Goal: Task Accomplishment & Management: Complete application form

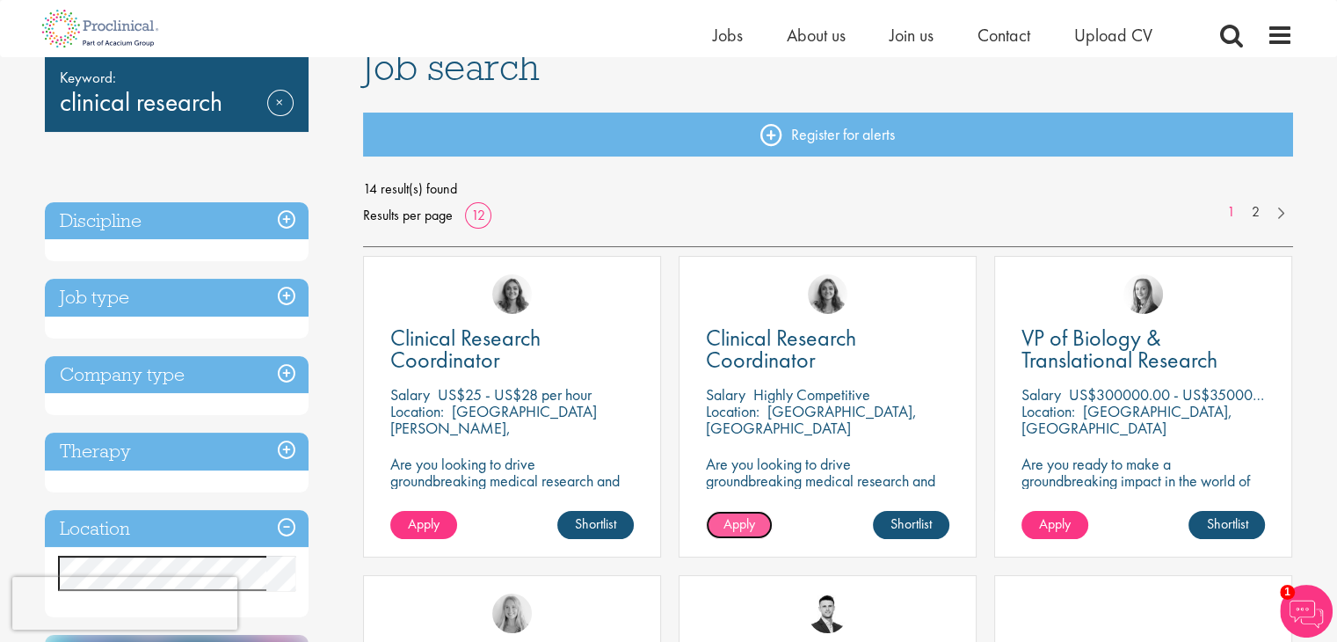
click at [721, 521] on link "Apply" at bounding box center [739, 525] width 67 height 28
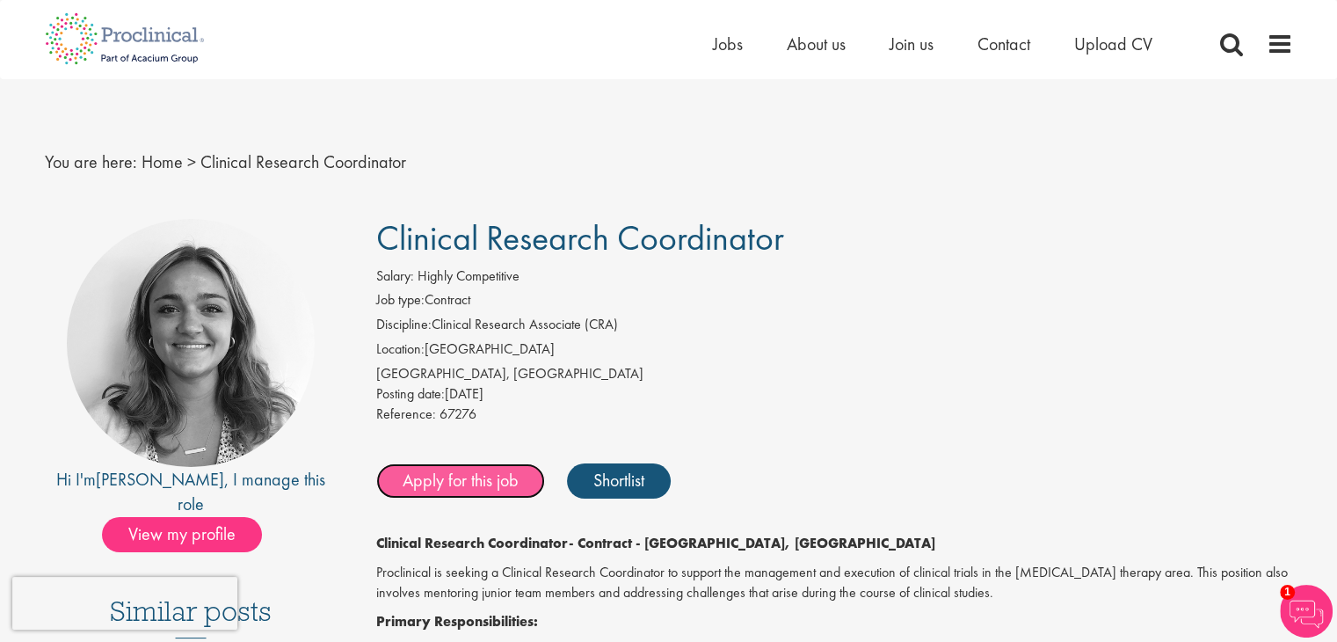
click at [499, 485] on link "Apply for this job" at bounding box center [460, 480] width 169 height 35
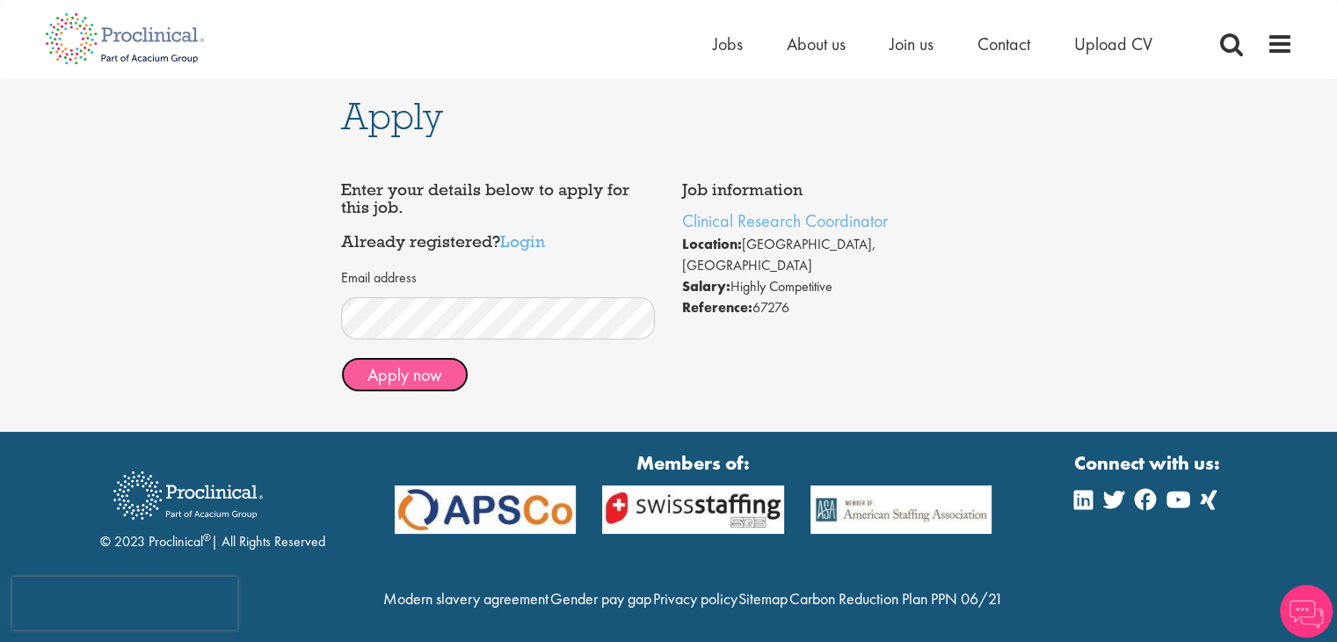
click at [404, 371] on button "Apply now" at bounding box center [404, 374] width 127 height 35
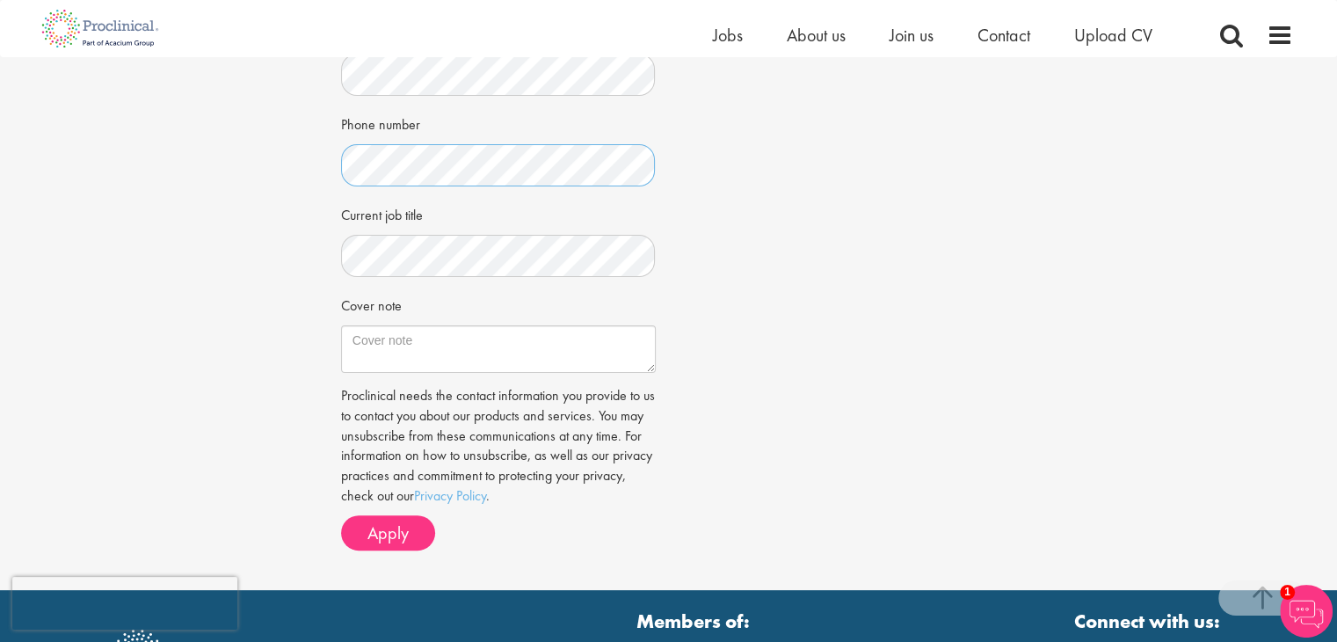
scroll to position [418, 0]
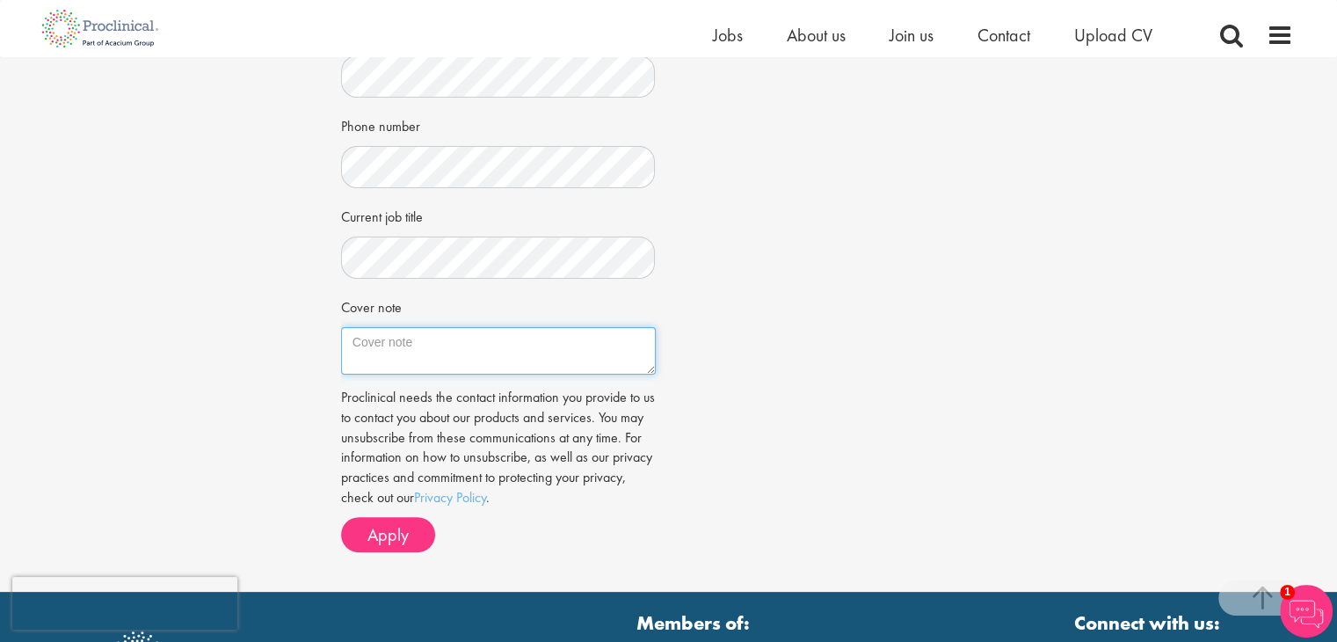
click at [389, 352] on textarea "Cover note" at bounding box center [498, 350] width 315 height 47
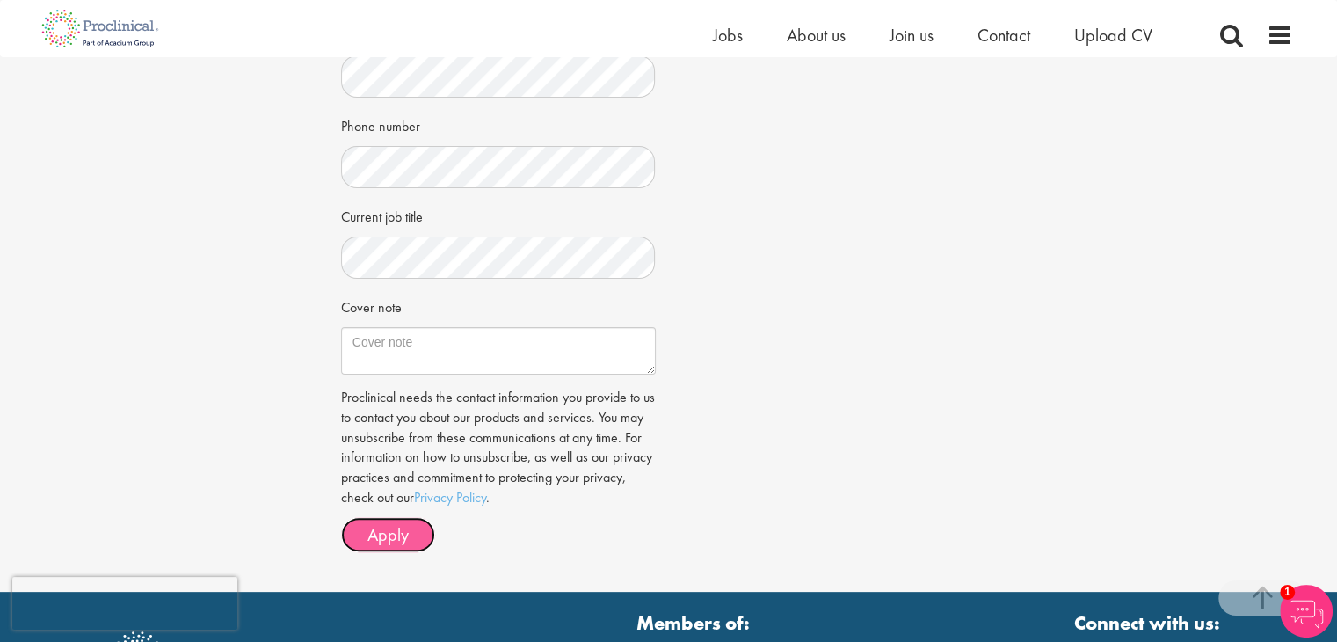
click at [400, 535] on span "Apply" at bounding box center [387, 534] width 41 height 23
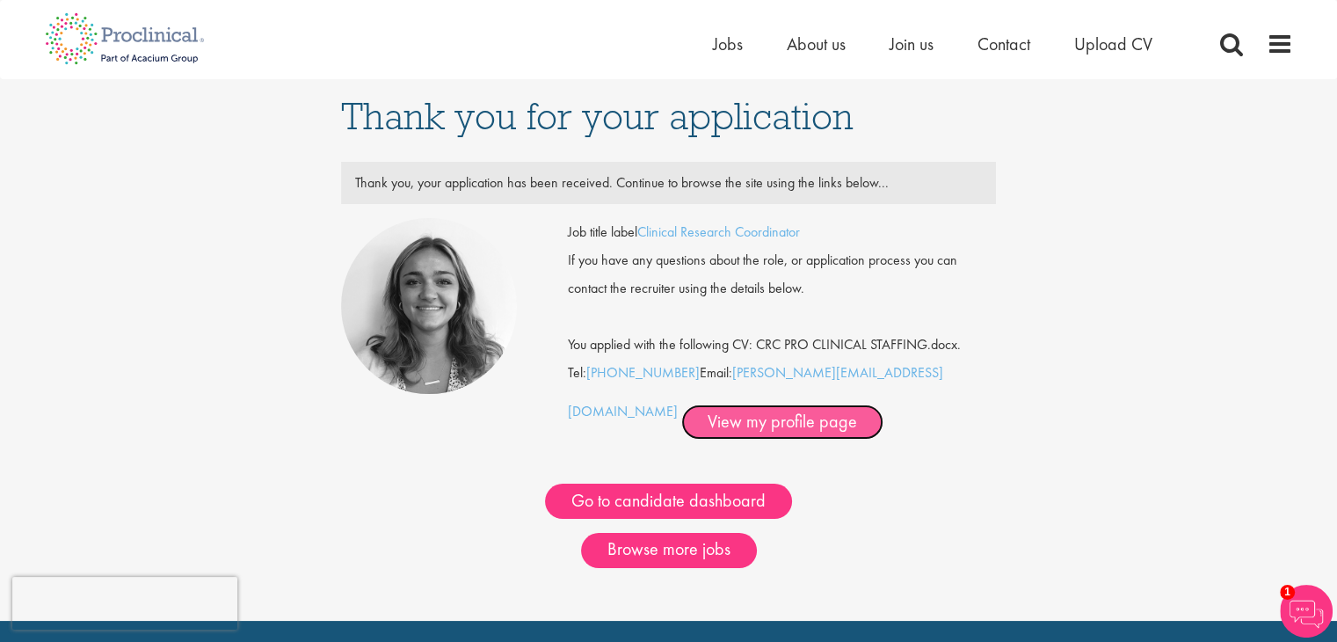
click at [728, 419] on link "View my profile page" at bounding box center [782, 421] width 202 height 35
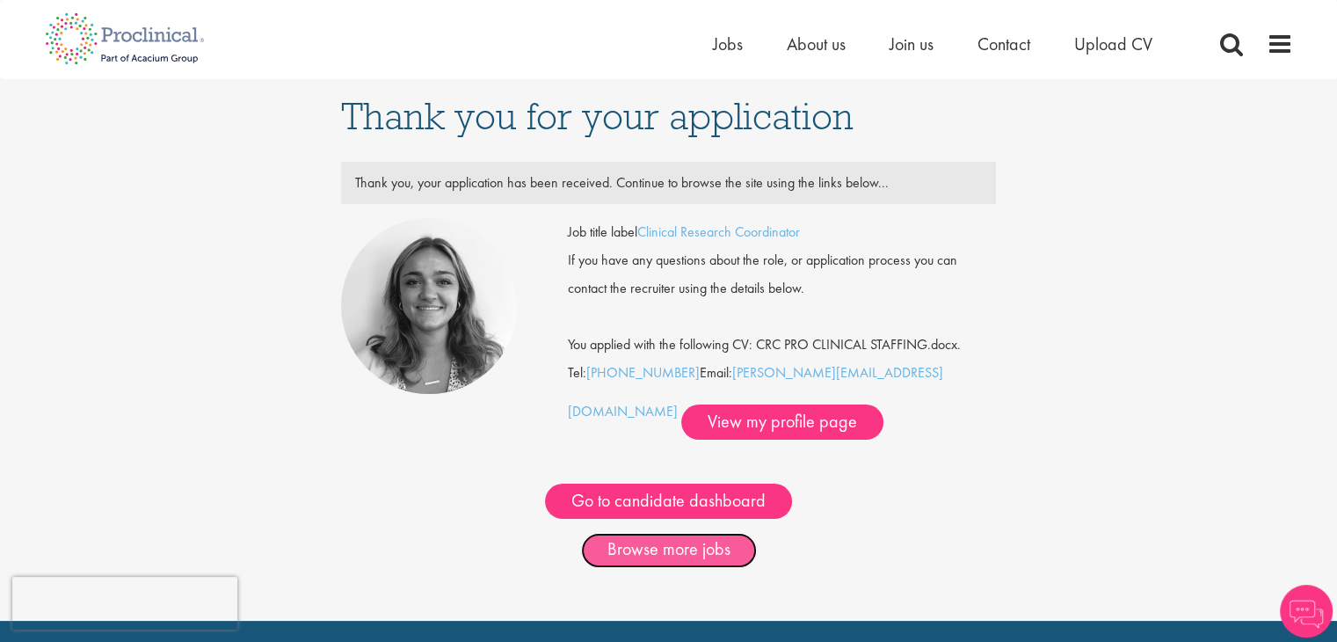
click at [668, 549] on link "Browse more jobs" at bounding box center [669, 550] width 176 height 35
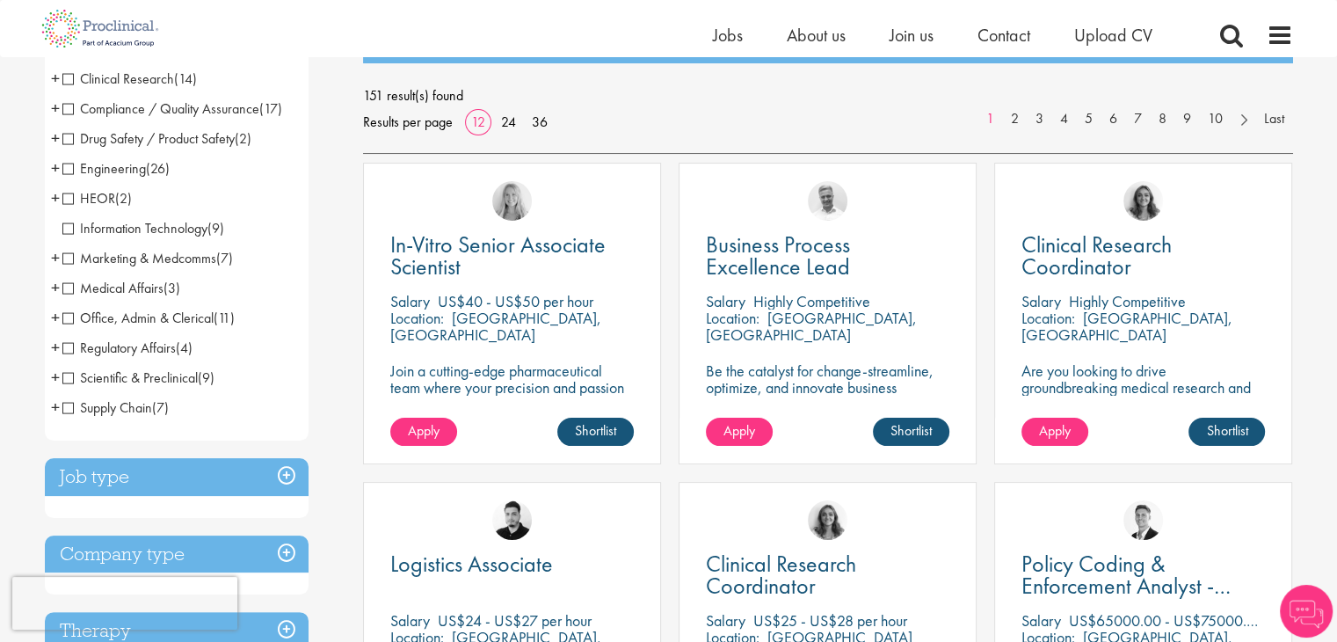
scroll to position [225, 0]
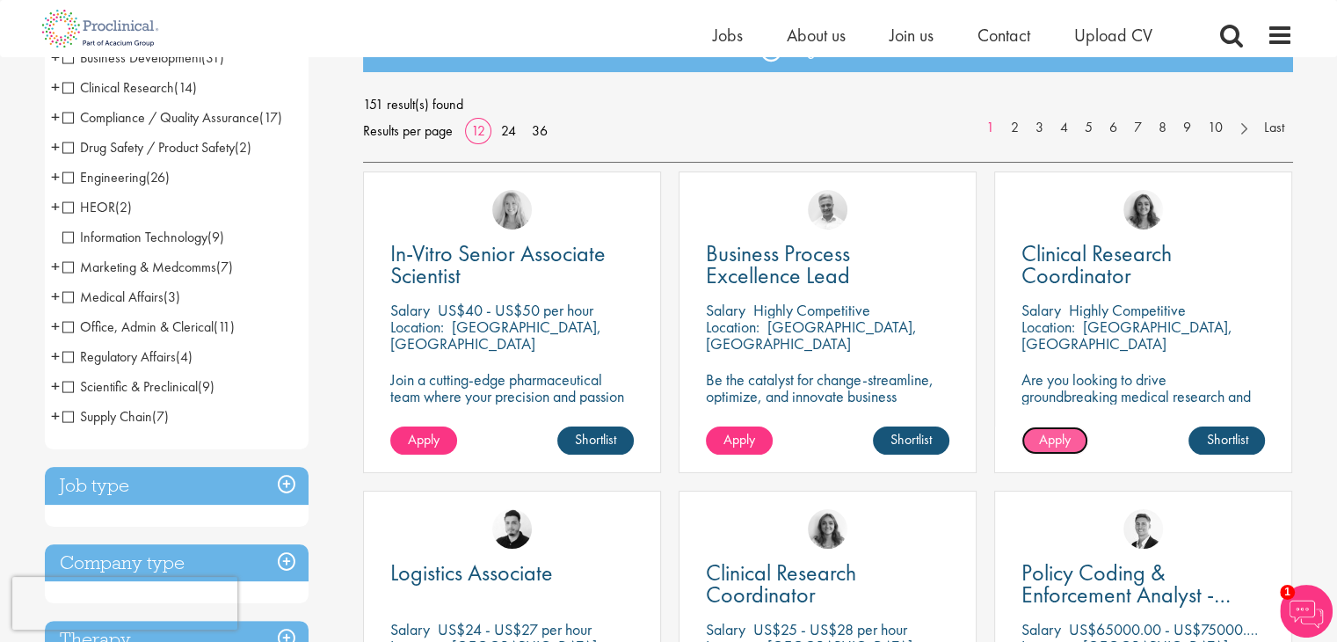
click at [1063, 435] on span "Apply" at bounding box center [1055, 439] width 32 height 18
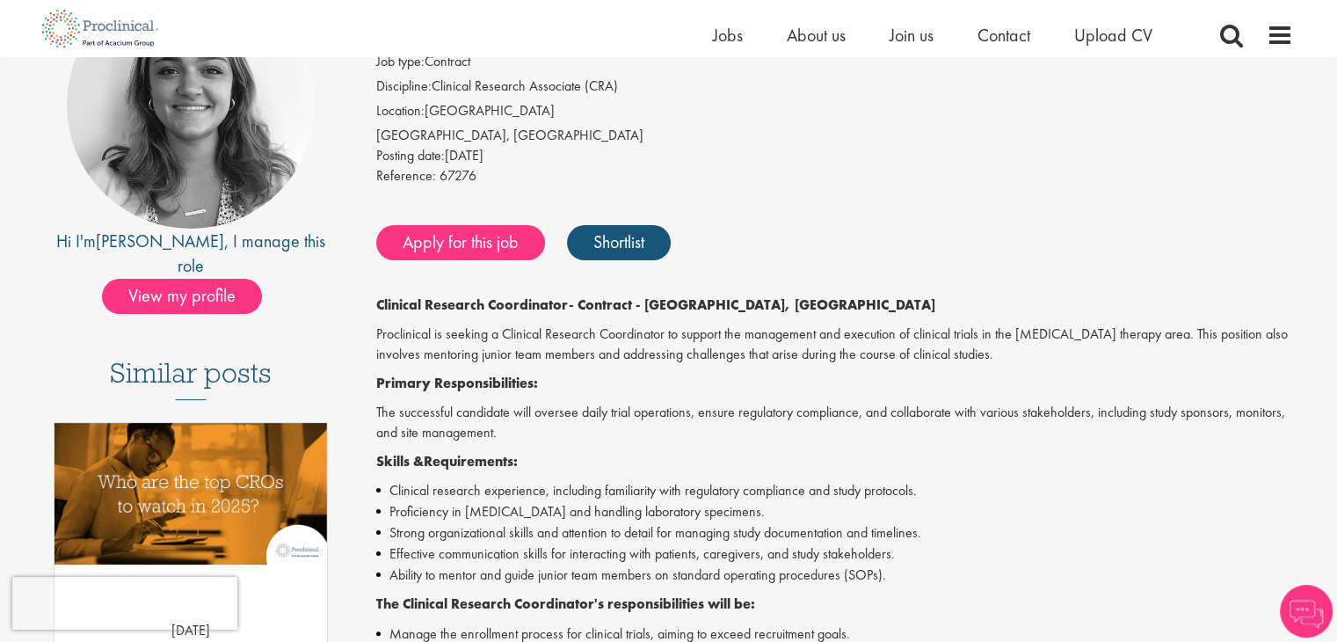
scroll to position [214, 0]
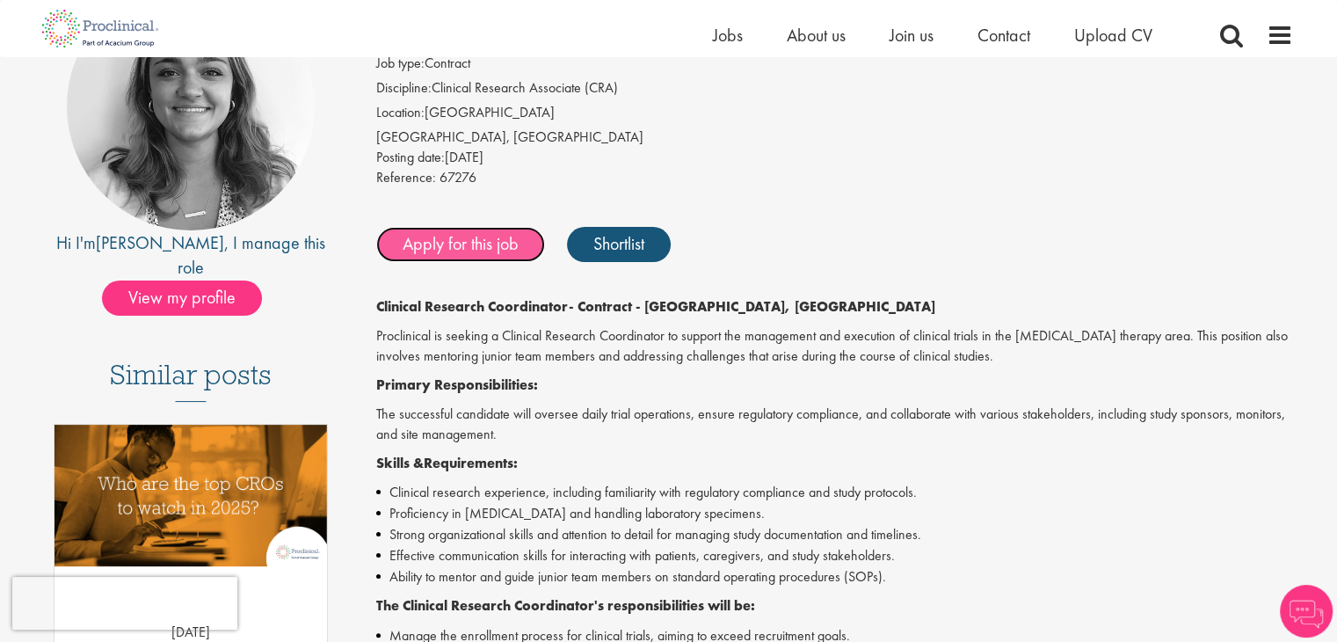
click at [446, 254] on link "Apply for this job" at bounding box center [460, 244] width 169 height 35
click at [466, 227] on link "Apply for this job" at bounding box center [460, 244] width 169 height 35
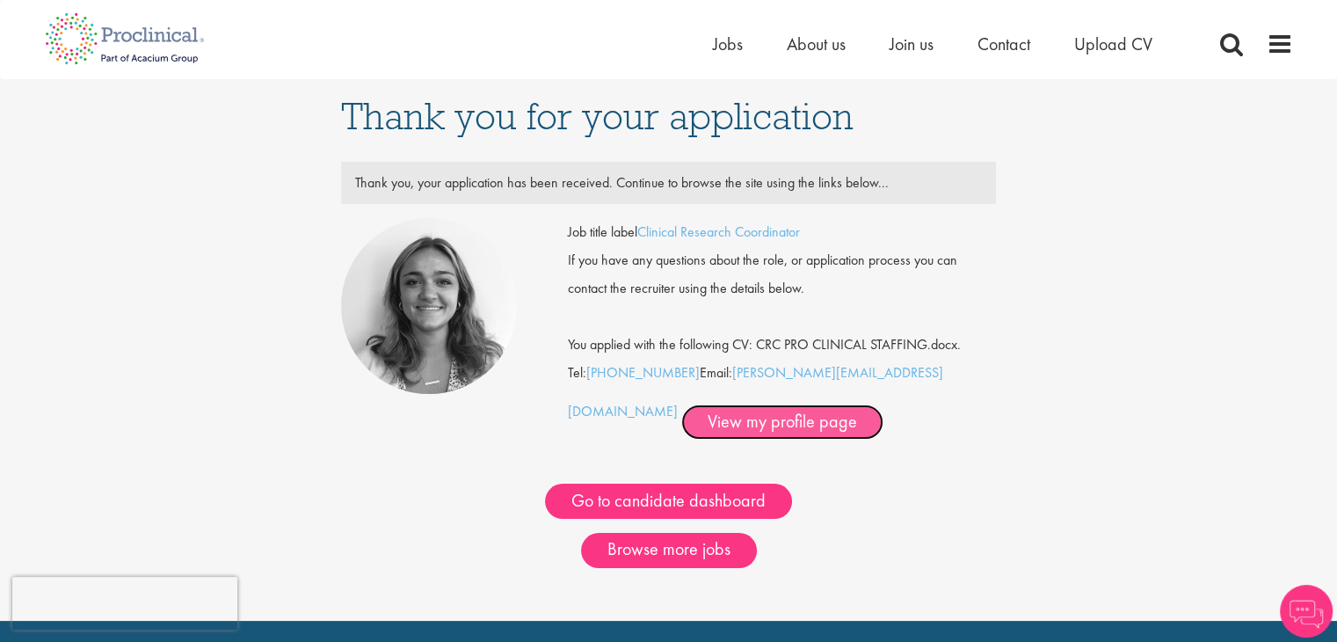
click at [681, 425] on link "View my profile page" at bounding box center [782, 421] width 202 height 35
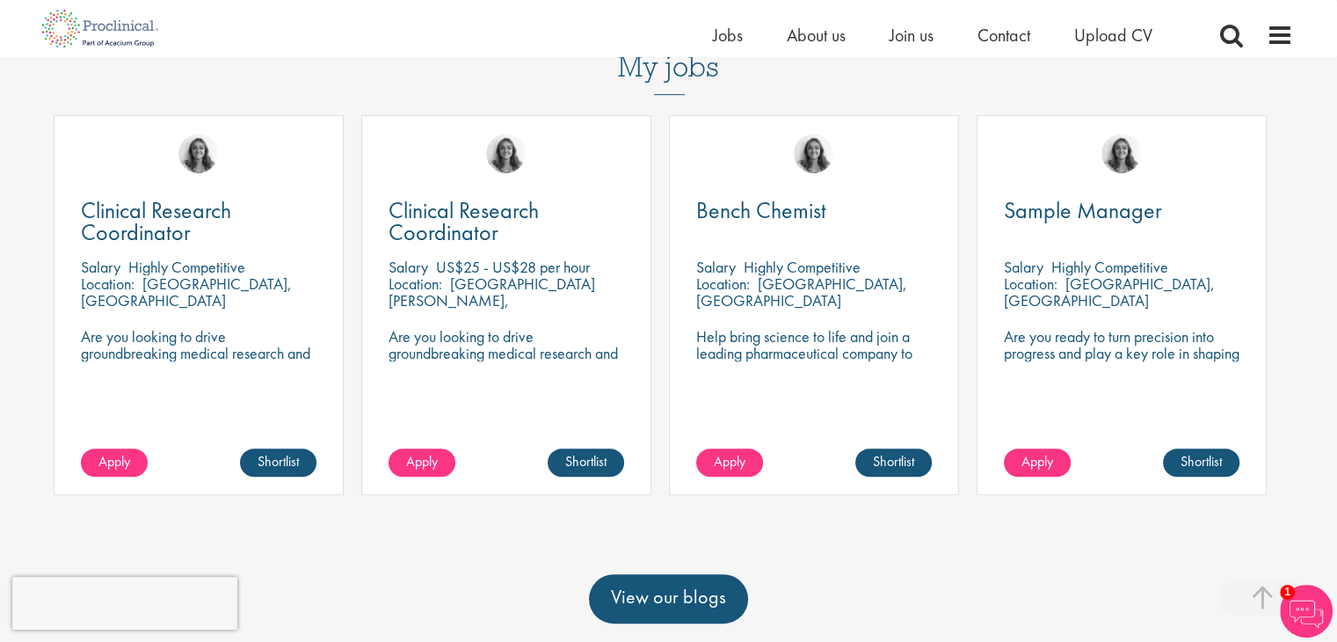
scroll to position [784, 0]
click at [102, 448] on link "Apply" at bounding box center [114, 462] width 67 height 28
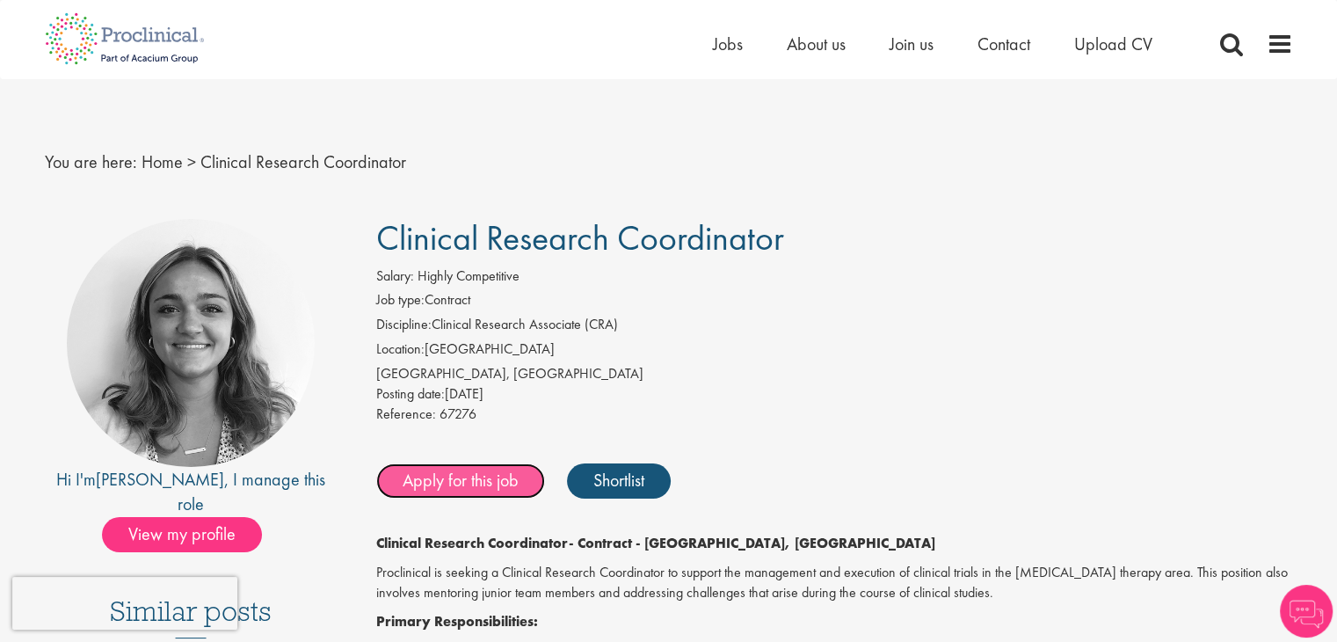
click at [486, 473] on link "Apply for this job" at bounding box center [460, 480] width 169 height 35
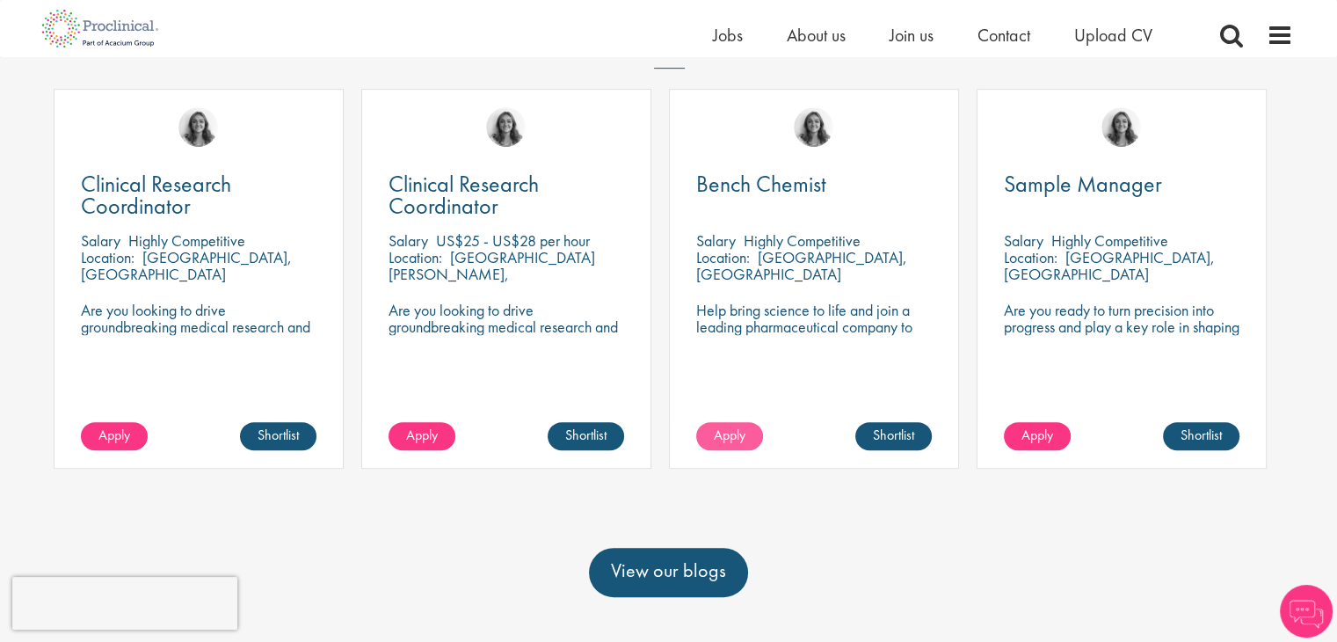
scroll to position [784, 0]
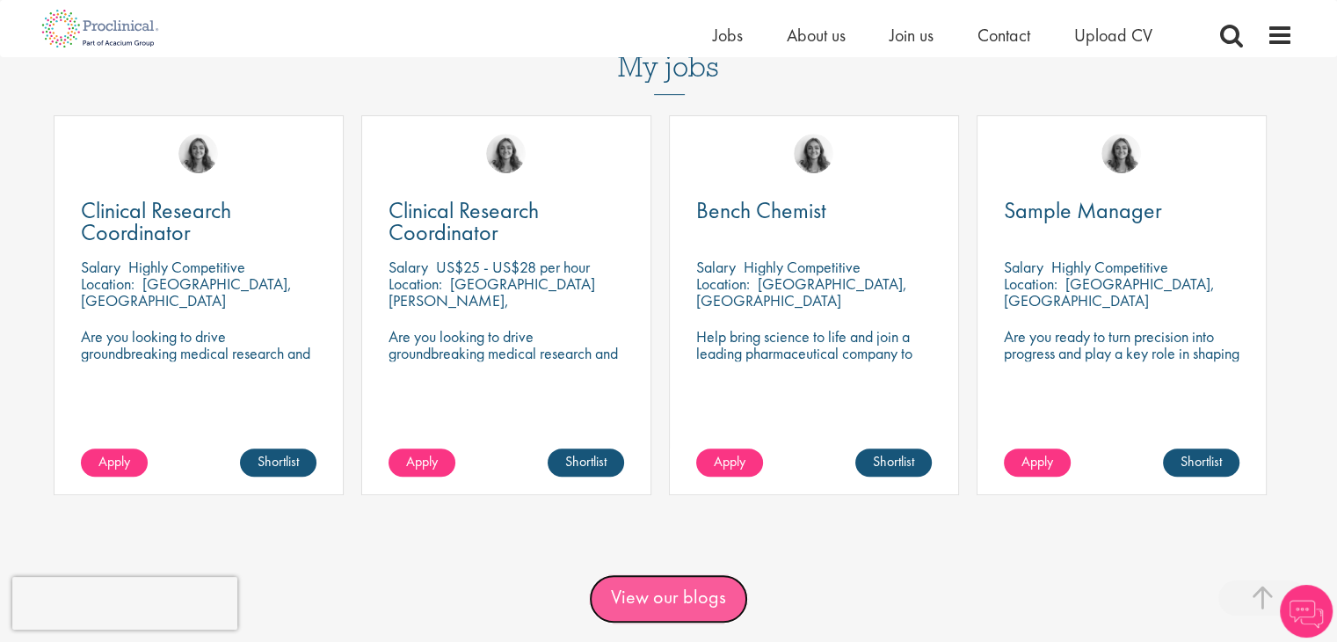
click at [696, 574] on link "View our blogs" at bounding box center [668, 598] width 159 height 49
